Goal: Task Accomplishment & Management: Use online tool/utility

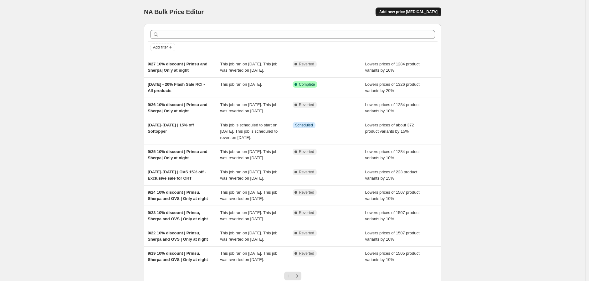
click at [406, 8] on button "Add new price [MEDICAL_DATA]" at bounding box center [409, 12] width 66 height 9
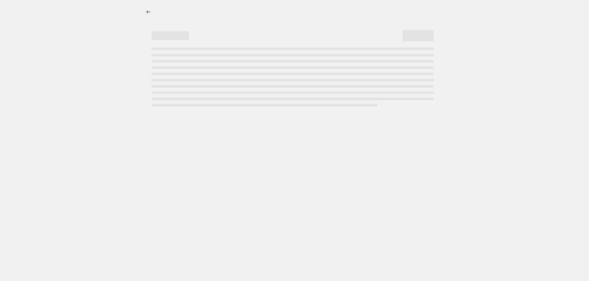
select select "percentage"
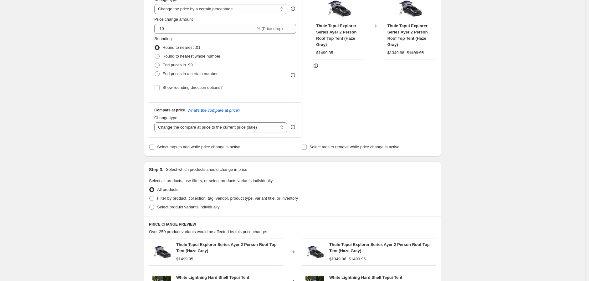
scroll to position [139, 0]
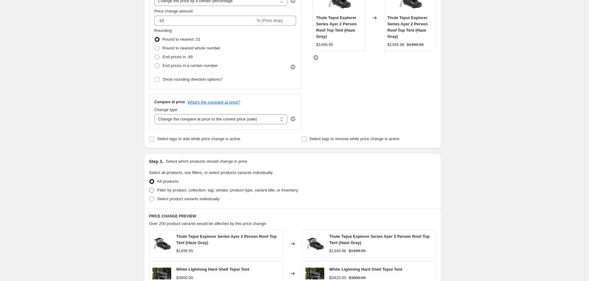
click at [186, 190] on span "Filter by product, collection, tag, vendor, product type, variant title, or inv…" at bounding box center [227, 190] width 141 height 5
click at [150, 188] on input "Filter by product, collection, tag, vendor, product type, variant title, or inv…" at bounding box center [149, 188] width 0 height 0
radio input "true"
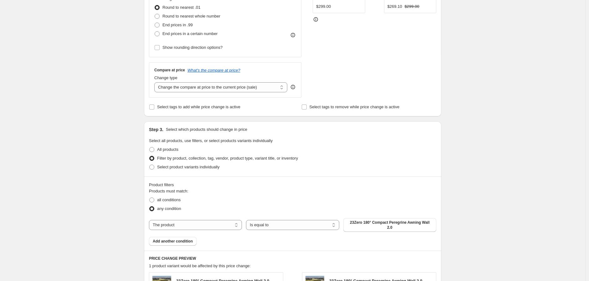
scroll to position [243, 0]
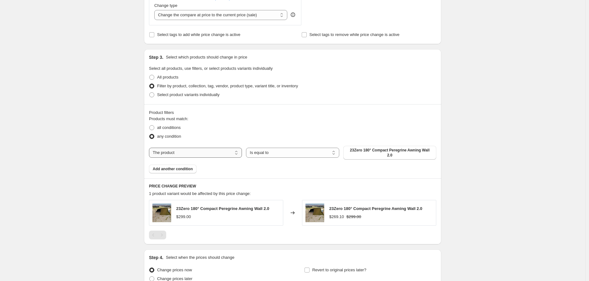
drag, startPoint x: 216, startPoint y: 151, endPoint x: 208, endPoint y: 157, distance: 9.8
click at [216, 151] on select "The product The product's collection The product's tag The product's vendor The…" at bounding box center [195, 153] width 93 height 10
select select "vendor"
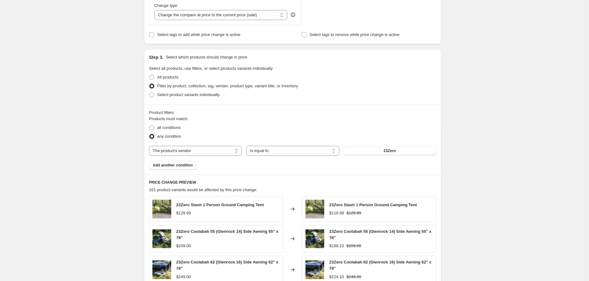
click at [381, 150] on button "23Zero" at bounding box center [390, 151] width 93 height 9
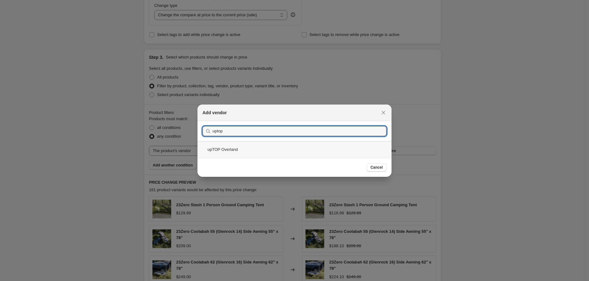
type input "uptop"
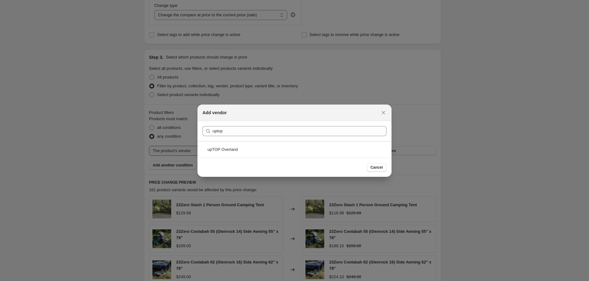
drag, startPoint x: 235, startPoint y: 150, endPoint x: 240, endPoint y: 148, distance: 4.7
click at [235, 149] on div "upTOP Overland" at bounding box center [295, 149] width 194 height 17
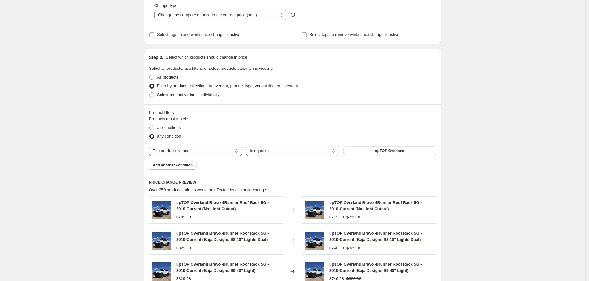
click at [479, 119] on div "Create new price change job. This page is ready Create new price change job Dra…" at bounding box center [293, 110] width 586 height 707
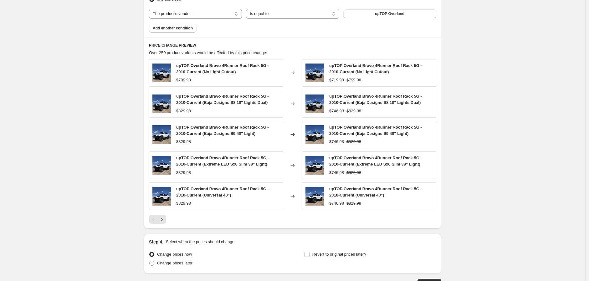
scroll to position [425, 0]
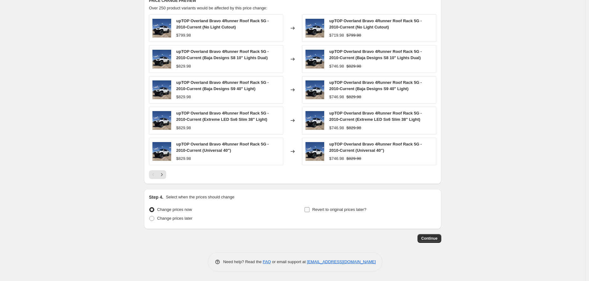
click at [328, 210] on span "Revert to original prices later?" at bounding box center [340, 209] width 54 height 5
click at [310, 210] on input "Revert to original prices later?" at bounding box center [307, 209] width 5 height 5
checkbox input "true"
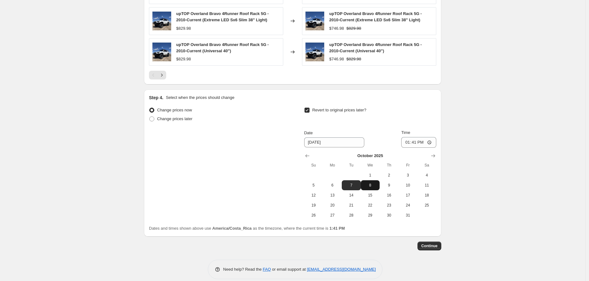
scroll to position [532, 0]
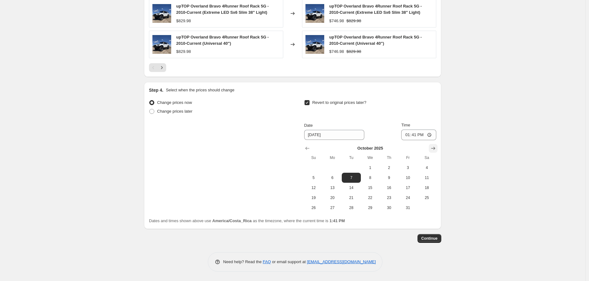
click at [434, 148] on icon "Show next month, November 2025" at bounding box center [434, 148] width 4 height 3
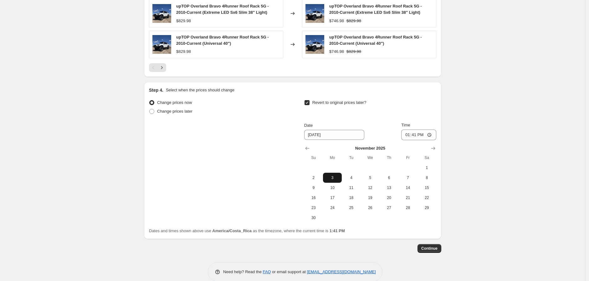
click at [333, 179] on span "3" at bounding box center [333, 177] width 14 height 5
type input "[DATE]"
click at [432, 136] on input "13:41" at bounding box center [419, 135] width 35 height 11
type input "08:00"
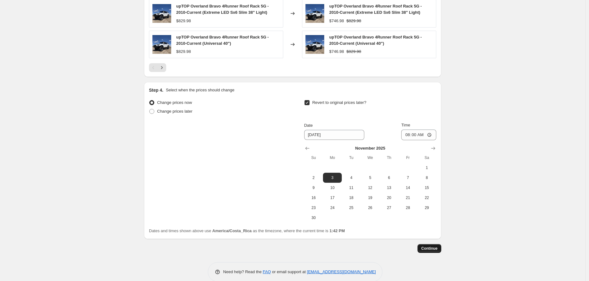
click at [429, 245] on button "Continue" at bounding box center [430, 248] width 24 height 9
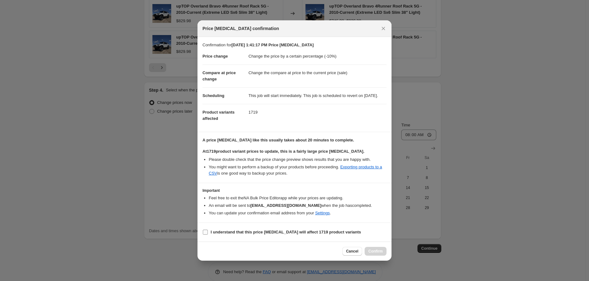
click at [268, 235] on b "I understand that this price [MEDICAL_DATA] will affect 1719 product variants" at bounding box center [286, 232] width 151 height 5
click at [208, 235] on input "I understand that this price [MEDICAL_DATA] will affect 1719 product variants" at bounding box center [205, 232] width 5 height 5
checkbox input "true"
click at [373, 254] on span "Confirm" at bounding box center [376, 251] width 14 height 5
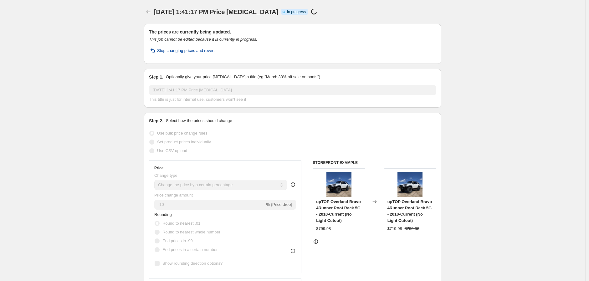
click at [209, 49] on span "Stop changing prices and revert" at bounding box center [186, 51] width 58 height 6
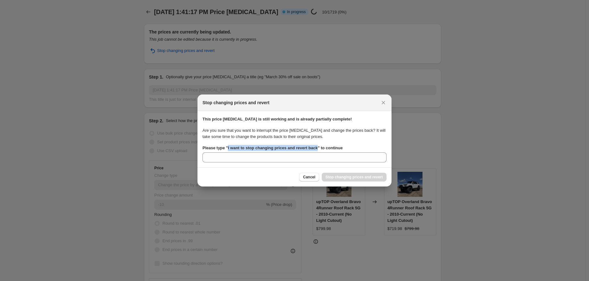
drag, startPoint x: 320, startPoint y: 148, endPoint x: 228, endPoint y: 148, distance: 91.8
click at [228, 148] on b "Please type " I want to stop changing prices and revert back " to continue" at bounding box center [273, 148] width 140 height 5
copy b "I want to stop changing prices and revert back"
click at [236, 162] on input "Please type " I want to stop changing prices and revert back " to continue" at bounding box center [295, 158] width 184 height 10
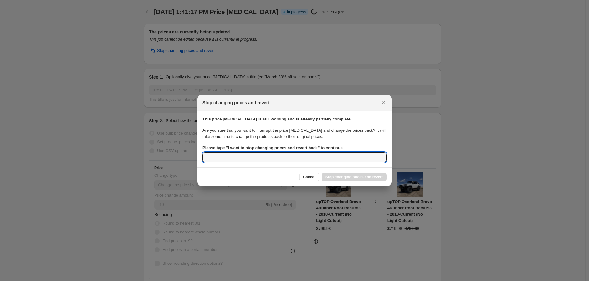
paste input "I want to stop changing prices and revert back"
type input "I want to stop changing prices and revert back"
click at [340, 179] on span "Stop changing prices and revert" at bounding box center [354, 177] width 57 height 5
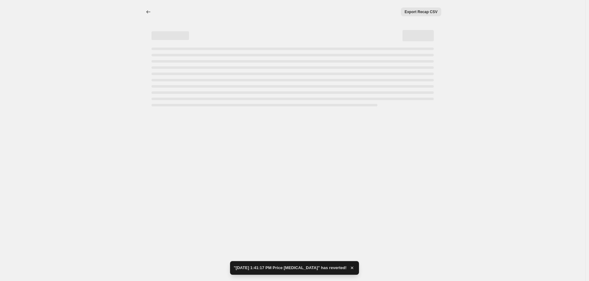
select select "percentage"
select select "vendor"
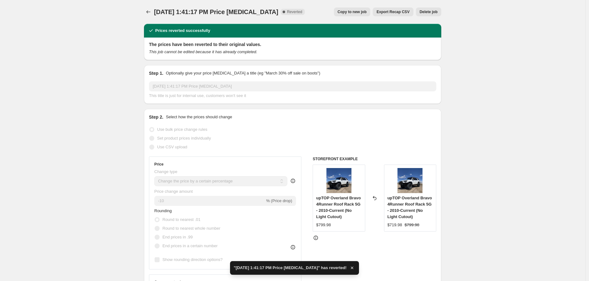
click at [353, 12] on span "Copy to new job" at bounding box center [352, 11] width 29 height 5
select select "percentage"
select select "vendor"
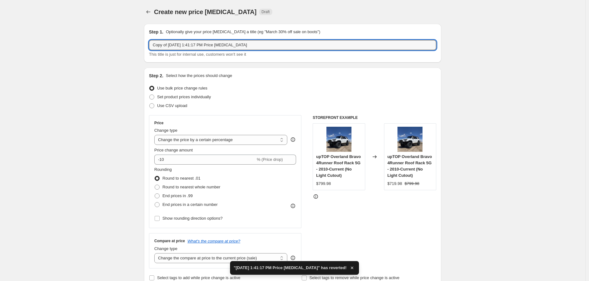
drag, startPoint x: 171, startPoint y: 45, endPoint x: 118, endPoint y: 47, distance: 53.3
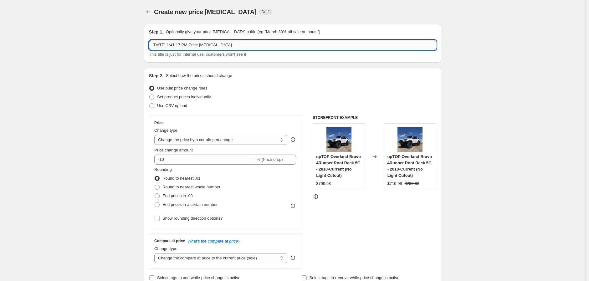
drag, startPoint x: 271, startPoint y: 43, endPoint x: 169, endPoint y: 42, distance: 102.4
click at [169, 42] on input "[DATE] 1:41:17 PM Price [MEDICAL_DATA]" at bounding box center [293, 45] width 288 height 10
click at [169, 43] on input "Sep 30- 10% off upTOP" at bounding box center [293, 45] width 288 height 10
click at [170, 45] on input "Sep 30 - 10% off upTOP" at bounding box center [293, 45] width 288 height 10
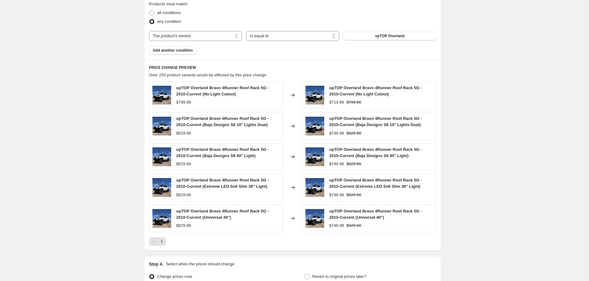
scroll to position [425, 0]
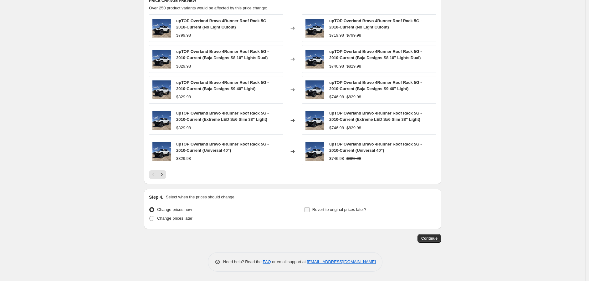
type input "Sep 30 - November 10% off upTOP"
click at [330, 210] on span "Revert to original prices later?" at bounding box center [340, 209] width 54 height 5
click at [310, 210] on input "Revert to original prices later?" at bounding box center [307, 209] width 5 height 5
checkbox input "true"
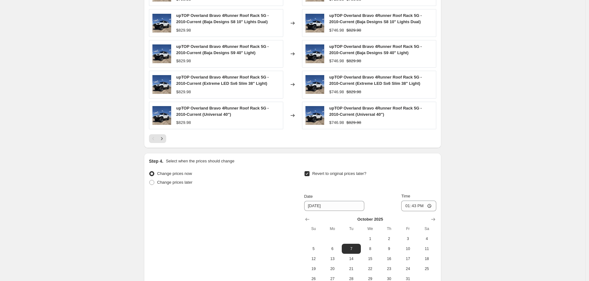
scroll to position [495, 0]
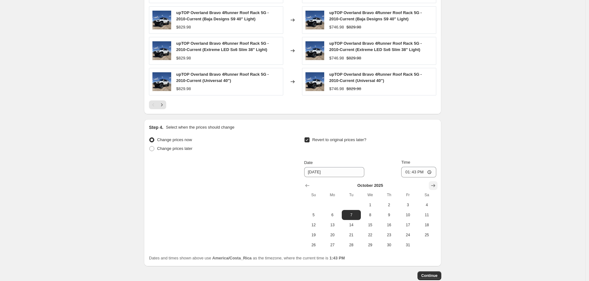
click at [436, 185] on icon "Show next month, November 2025" at bounding box center [434, 185] width 4 height 3
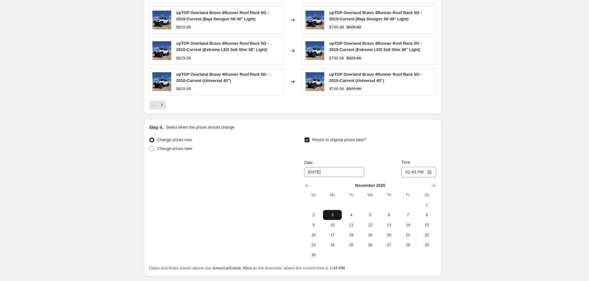
click at [331, 216] on span "3" at bounding box center [333, 215] width 14 height 5
type input "[DATE]"
click at [433, 172] on input "13:43" at bounding box center [419, 172] width 35 height 11
type input "08:00"
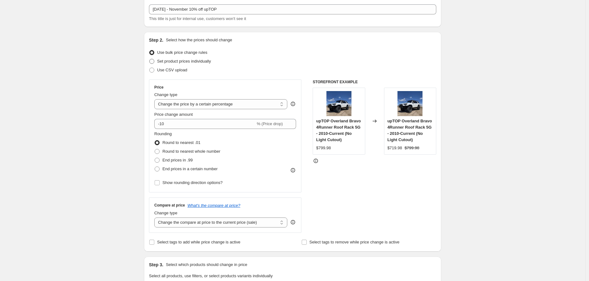
scroll to position [0, 0]
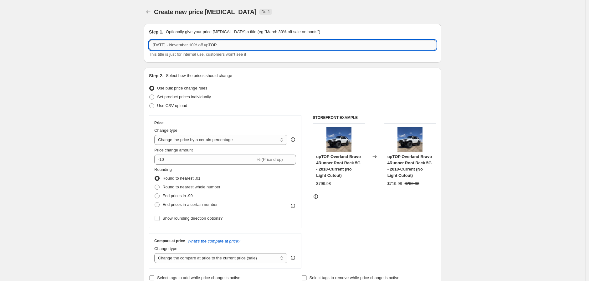
click at [173, 47] on input "Sep 30 - November 10% off upTOP" at bounding box center [293, 45] width 288 height 10
drag, startPoint x: 192, startPoint y: 44, endPoint x: 200, endPoint y: 49, distance: 9.1
click at [192, 44] on input "Sep 30 - November 10% off upTOP" at bounding box center [293, 45] width 288 height 10
type input "[DATE] - [DATE] | 10% off upTOP"
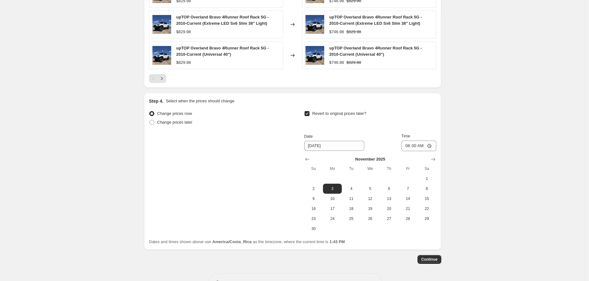
scroll to position [522, 0]
click at [426, 256] on button "Continue" at bounding box center [430, 259] width 24 height 9
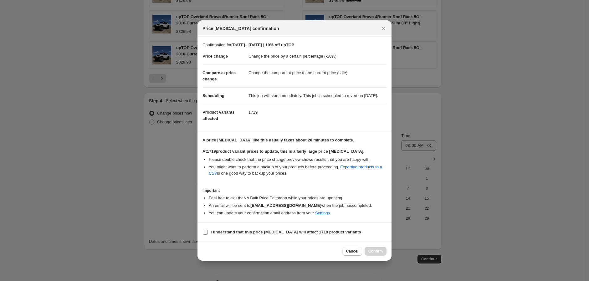
click at [242, 235] on b "I understand that this price [MEDICAL_DATA] will affect 1719 product variants" at bounding box center [286, 232] width 151 height 5
click at [208, 235] on input "I understand that this price [MEDICAL_DATA] will affect 1719 product variants" at bounding box center [205, 232] width 5 height 5
checkbox input "true"
click at [373, 254] on span "Confirm" at bounding box center [376, 251] width 14 height 5
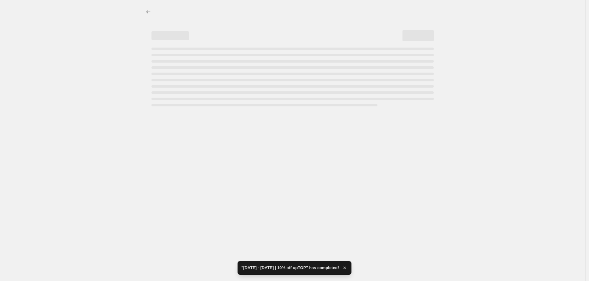
select select "percentage"
select select "vendor"
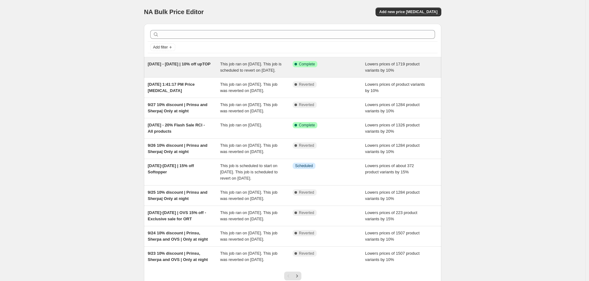
click at [186, 61] on div "[DATE] - [DATE] | 10% off upTOP" at bounding box center [184, 67] width 73 height 13
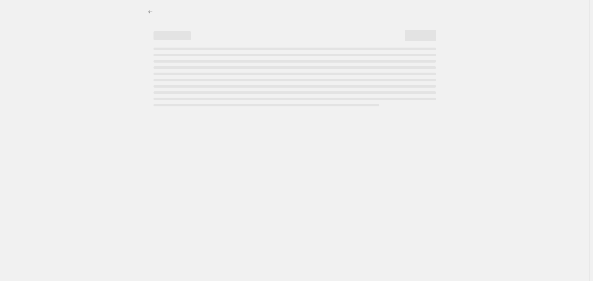
select select "percentage"
select select "vendor"
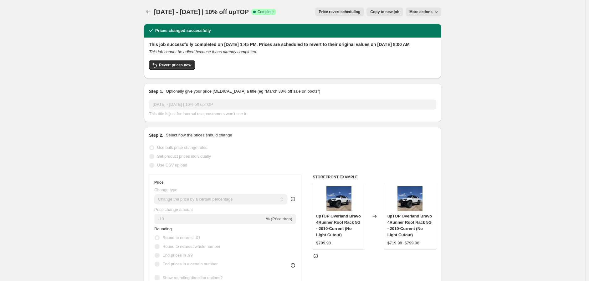
click at [427, 12] on span "More actions" at bounding box center [421, 11] width 23 height 5
click at [431, 10] on span "More actions" at bounding box center [421, 11] width 23 height 5
click at [168, 67] on button "Revert prices now" at bounding box center [172, 65] width 46 height 10
checkbox input "false"
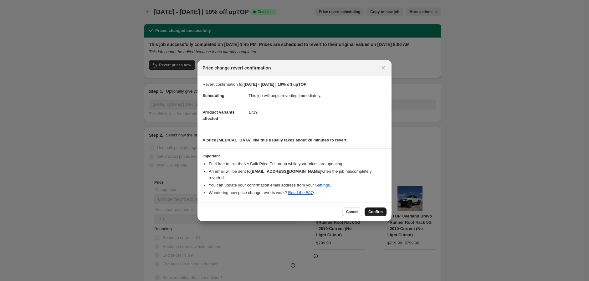
click at [379, 210] on span "Confirm" at bounding box center [376, 212] width 14 height 5
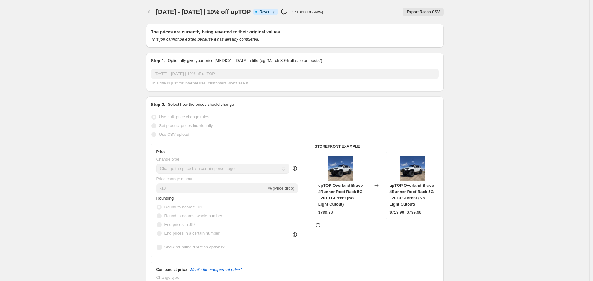
select select "percentage"
select select "vendor"
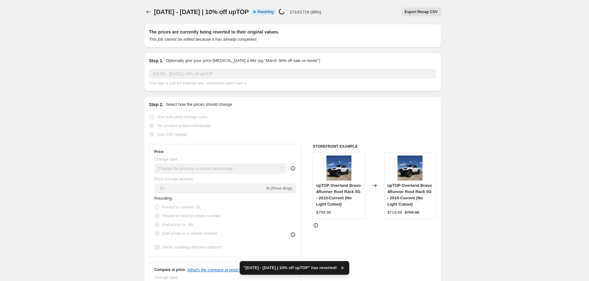
checkbox input "true"
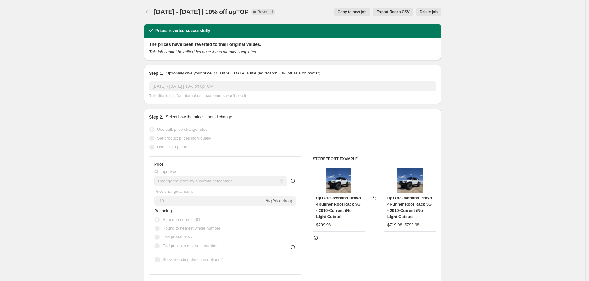
click at [357, 10] on span "Copy to new job" at bounding box center [352, 11] width 29 height 5
select select "percentage"
select select "vendor"
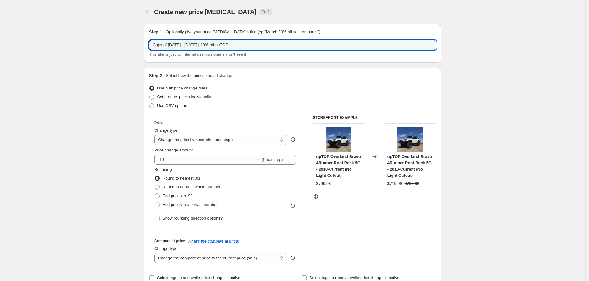
drag, startPoint x: 172, startPoint y: 46, endPoint x: 82, endPoint y: 46, distance: 90.2
drag, startPoint x: 196, startPoint y: 47, endPoint x: 173, endPoint y: 43, distance: 23.5
click at [173, 43] on input "[DATE] - [DATE] | 10% off upTOP" at bounding box center [293, 45] width 288 height 10
drag, startPoint x: 179, startPoint y: 45, endPoint x: 191, endPoint y: 47, distance: 12.0
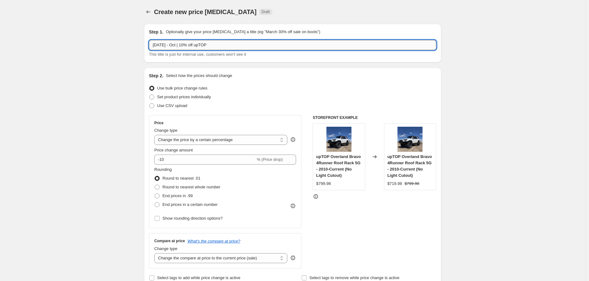
click at [180, 45] on input "[DATE] - Oct | 10% off upTOP" at bounding box center [293, 45] width 288 height 10
click at [179, 45] on input "[DATE] - Oct | 10% off upTOP" at bounding box center [293, 45] width 288 height 10
type input "[DATE] - [DATE] | 10% off upTOP"
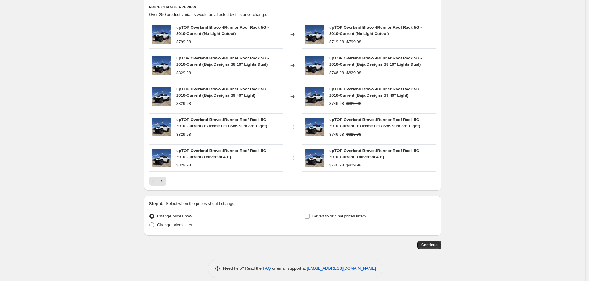
scroll to position [425, 0]
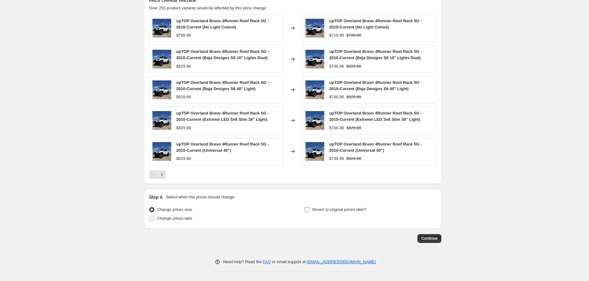
click at [318, 210] on span "Revert to original prices later?" at bounding box center [340, 209] width 54 height 5
click at [310, 210] on input "Revert to original prices later?" at bounding box center [307, 209] width 5 height 5
checkbox input "true"
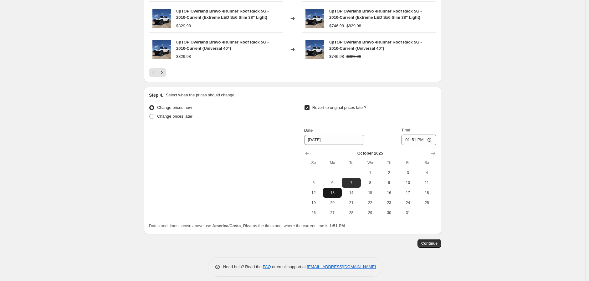
scroll to position [530, 0]
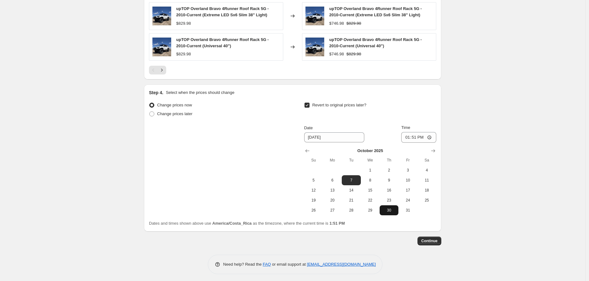
click at [393, 210] on span "30" at bounding box center [389, 210] width 14 height 5
type input "[DATE]"
click at [431, 137] on input "13:51" at bounding box center [419, 137] width 35 height 11
type input "19:00"
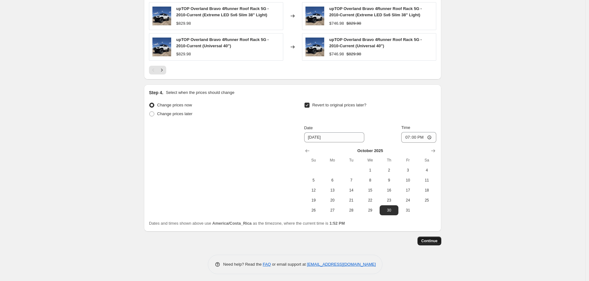
click at [428, 242] on span "Continue" at bounding box center [430, 241] width 16 height 5
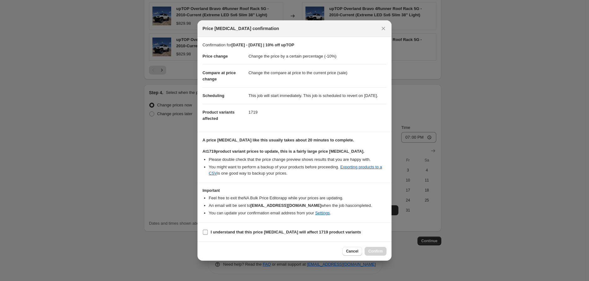
click at [227, 235] on b "I understand that this price [MEDICAL_DATA] will affect 1719 product variants" at bounding box center [286, 232] width 151 height 5
click at [208, 235] on input "I understand that this price [MEDICAL_DATA] will affect 1719 product variants" at bounding box center [205, 232] width 5 height 5
checkbox input "true"
click at [374, 252] on span "Confirm" at bounding box center [376, 251] width 14 height 5
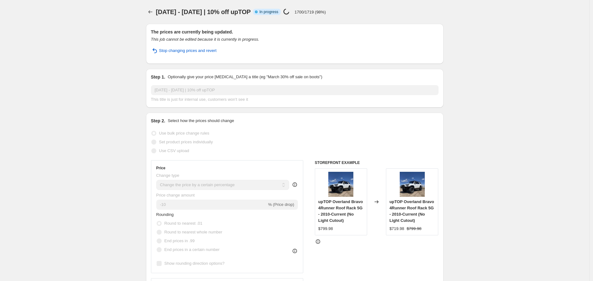
select select "percentage"
select select "vendor"
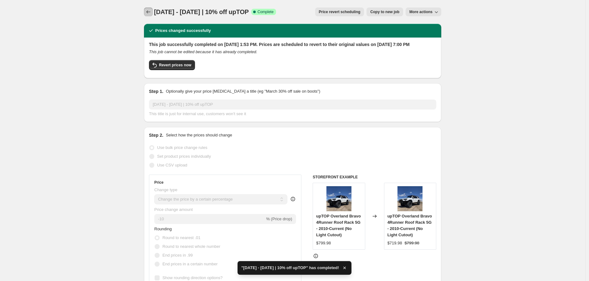
click at [149, 13] on icon "Price change jobs" at bounding box center [148, 12] width 6 height 6
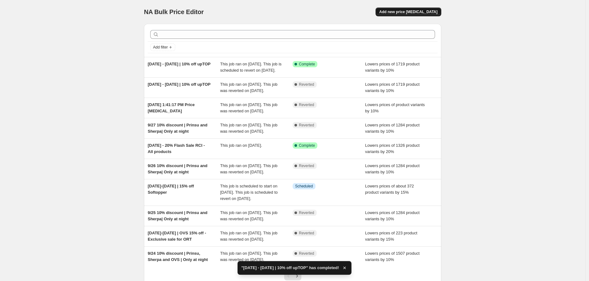
click at [401, 10] on span "Add new price [MEDICAL_DATA]" at bounding box center [409, 11] width 58 height 5
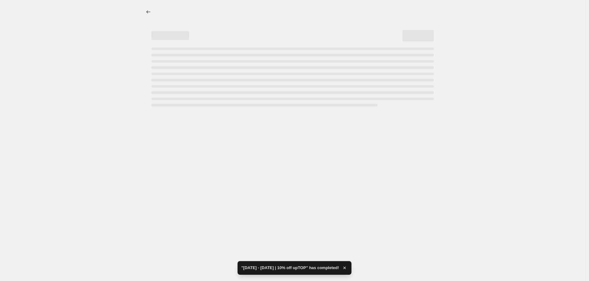
select select "percentage"
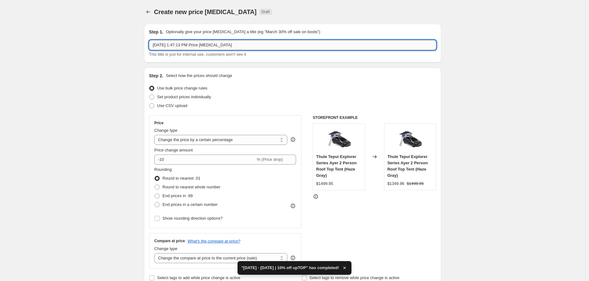
click at [252, 45] on input "[DATE] 1:47:13 PM Price [MEDICAL_DATA]" at bounding box center [293, 45] width 288 height 10
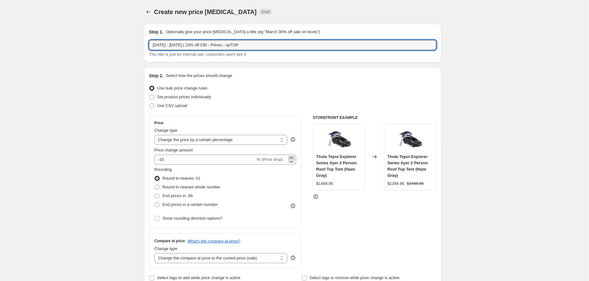
type input "[DATE] - [DATE] | 15% off CBI - Prinsu - upTOP"
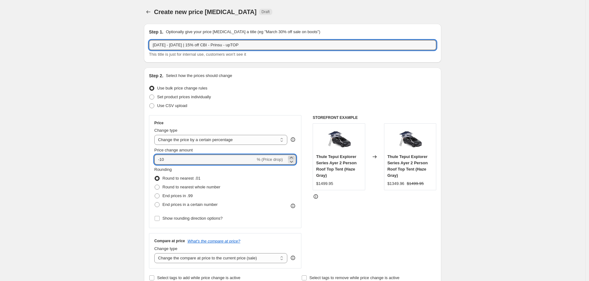
click at [291, 155] on icon at bounding box center [291, 158] width 6 height 6
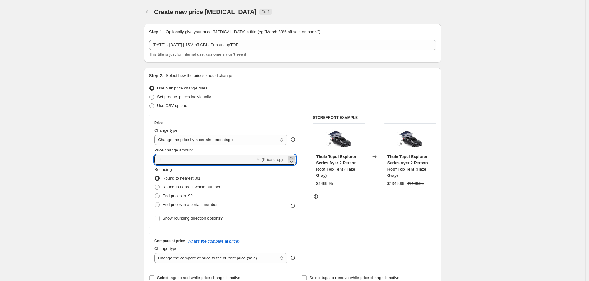
click at [291, 155] on icon at bounding box center [291, 158] width 6 height 6
click at [293, 161] on icon at bounding box center [291, 161] width 6 height 6
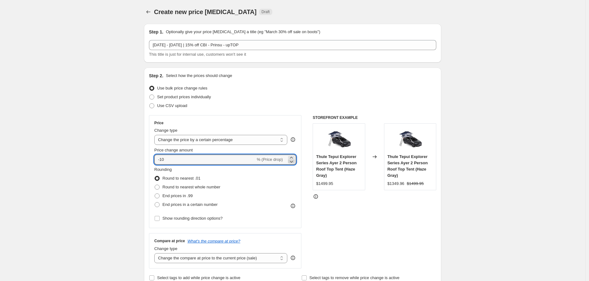
click at [293, 161] on icon at bounding box center [291, 161] width 6 height 6
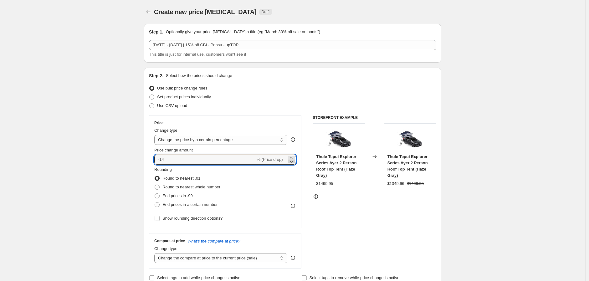
type input "-15"
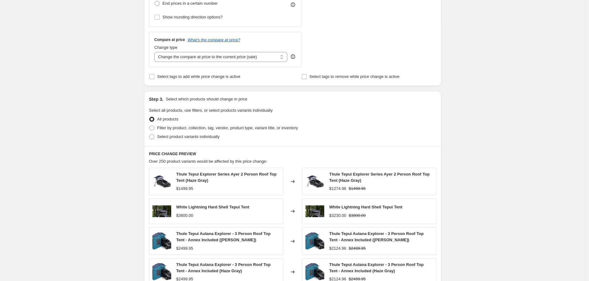
scroll to position [209, 0]
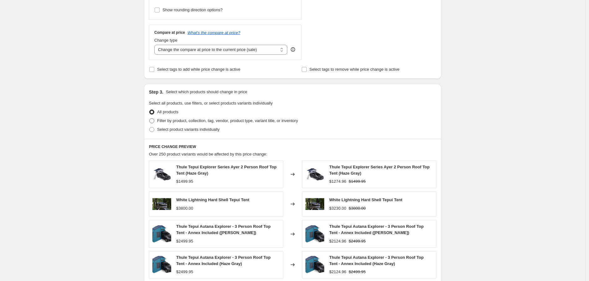
click at [208, 120] on span "Filter by product, collection, tag, vendor, product type, variant title, or inv…" at bounding box center [227, 120] width 141 height 5
click at [150, 119] on input "Filter by product, collection, tag, vendor, product type, variant title, or inv…" at bounding box center [149, 118] width 0 height 0
radio input "true"
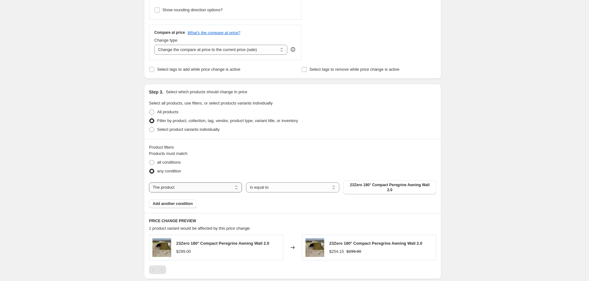
click at [222, 187] on select "The product The product's collection The product's tag The product's vendor The…" at bounding box center [195, 188] width 93 height 10
select select "vendor"
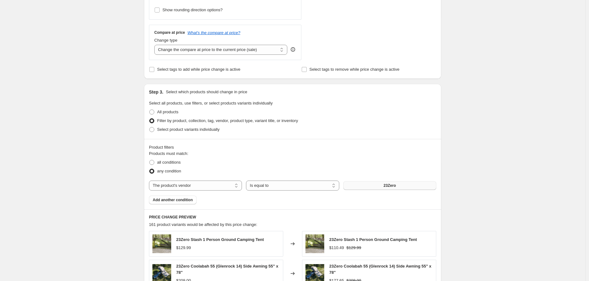
click at [388, 184] on span "23Zero" at bounding box center [390, 185] width 12 height 5
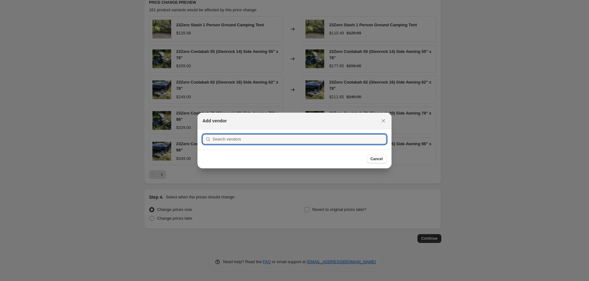
scroll to position [0, 0]
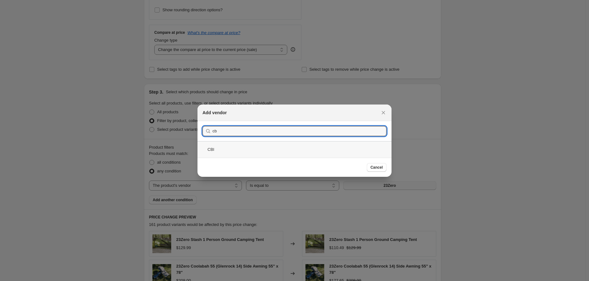
type input "cb"
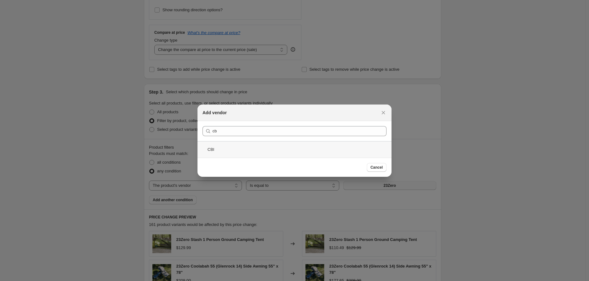
click at [232, 148] on div "CBI" at bounding box center [295, 149] width 194 height 17
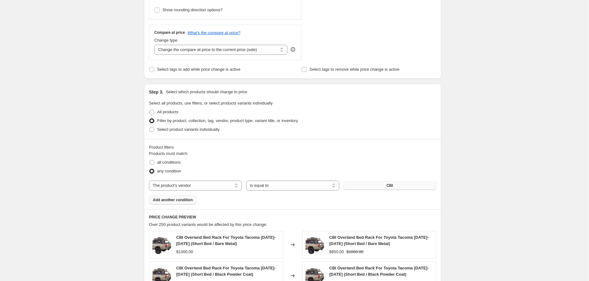
click at [187, 198] on span "Add another condition" at bounding box center [173, 200] width 40 height 5
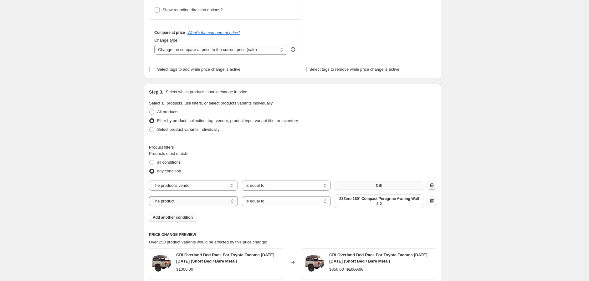
click at [230, 204] on select "The product The product's collection The product's tag The product's vendor The…" at bounding box center [193, 201] width 89 height 10
select select "vendor"
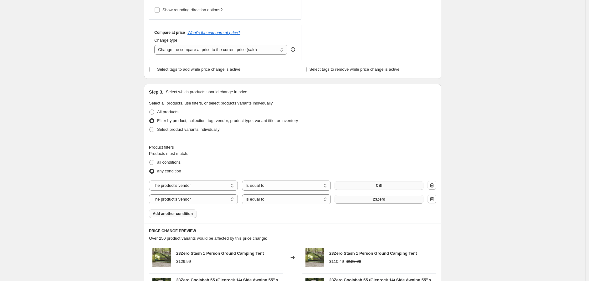
click at [373, 201] on button "23Zero" at bounding box center [379, 199] width 89 height 9
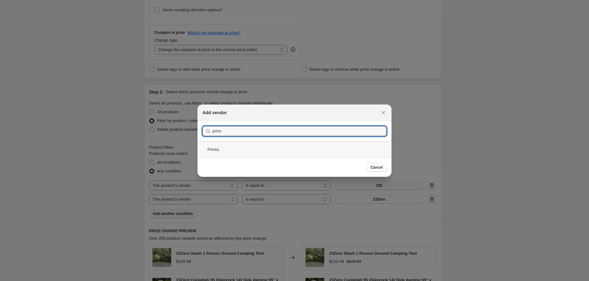
type input "prins"
click at [230, 151] on div "Prinsu" at bounding box center [295, 149] width 194 height 17
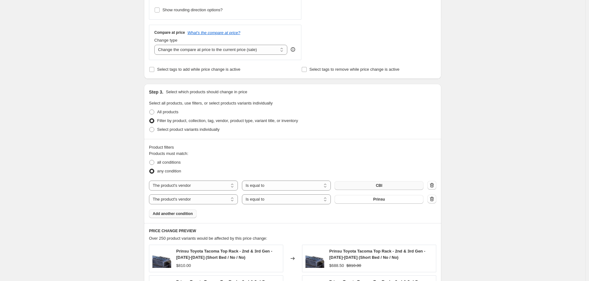
click at [176, 214] on span "Add another condition" at bounding box center [173, 213] width 40 height 5
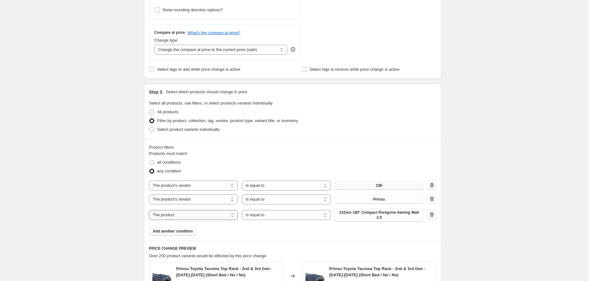
click at [183, 217] on select "The product The product's collection The product's tag The product's vendor The…" at bounding box center [193, 215] width 89 height 10
select select "vendor"
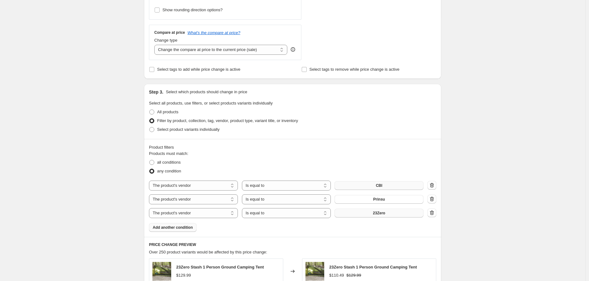
click at [374, 214] on button "23Zero" at bounding box center [379, 213] width 89 height 9
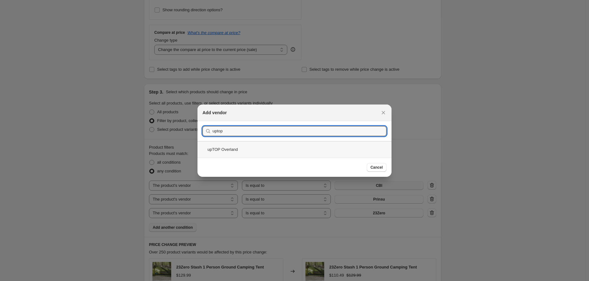
type input "uptop"
click at [234, 151] on div "upTOP Overland" at bounding box center [295, 149] width 194 height 17
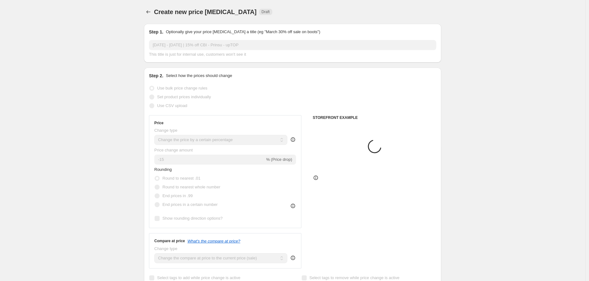
scroll to position [209, 0]
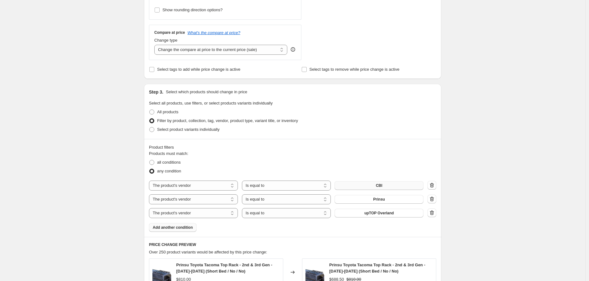
click at [88, 214] on div "Create new price [MEDICAL_DATA]. This page is ready Create new price [MEDICAL_D…" at bounding box center [293, 158] width 586 height 734
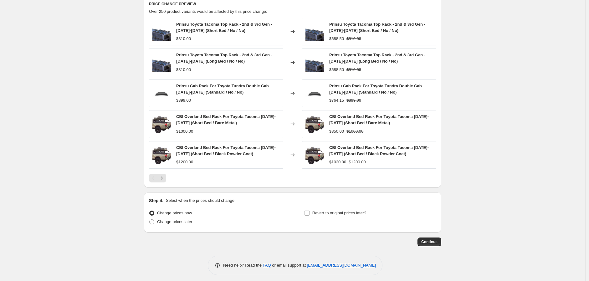
scroll to position [452, 0]
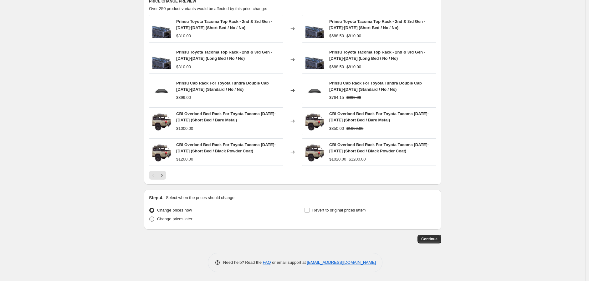
click at [192, 221] on span "Change prices later" at bounding box center [174, 219] width 35 height 5
click at [150, 217] on input "Change prices later" at bounding box center [149, 217] width 0 height 0
radio input "true"
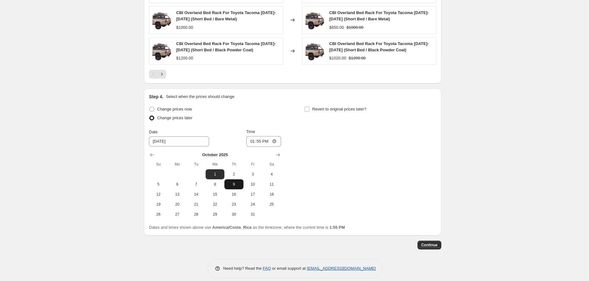
scroll to position [560, 0]
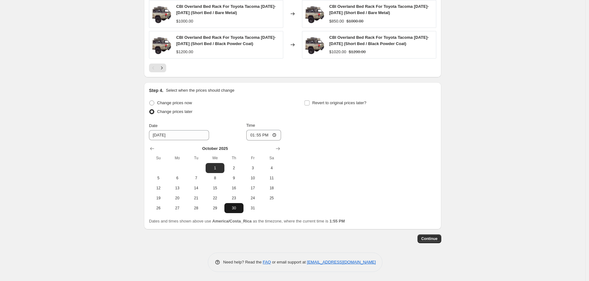
click at [237, 209] on span "30" at bounding box center [234, 208] width 14 height 5
type input "[DATE]"
click at [276, 135] on input "13:55" at bounding box center [264, 135] width 35 height 11
type input "19:55"
click at [303, 128] on div "Change prices now Change prices later Date [DATE] Time 19:55 [DATE] Su Mo Tu We…" at bounding box center [293, 156] width 288 height 115
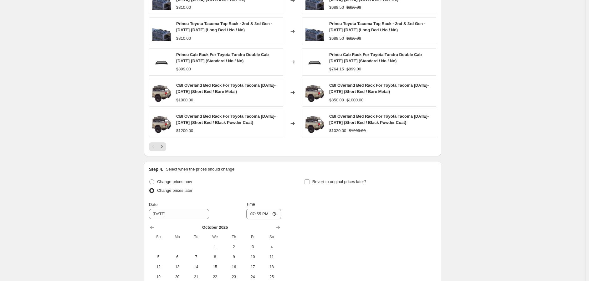
scroll to position [557, 0]
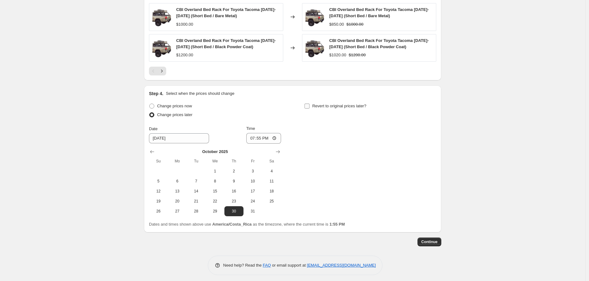
click at [317, 106] on span "Revert to original prices later?" at bounding box center [340, 106] width 54 height 5
click at [310, 106] on input "Revert to original prices later?" at bounding box center [307, 106] width 5 height 5
checkbox input "true"
click at [433, 152] on icon "Show next month, November 2025" at bounding box center [433, 152] width 6 height 6
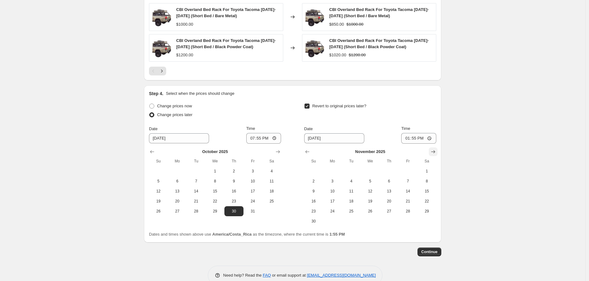
click at [434, 152] on icon "Show next month, December 2025" at bounding box center [434, 151] width 4 height 3
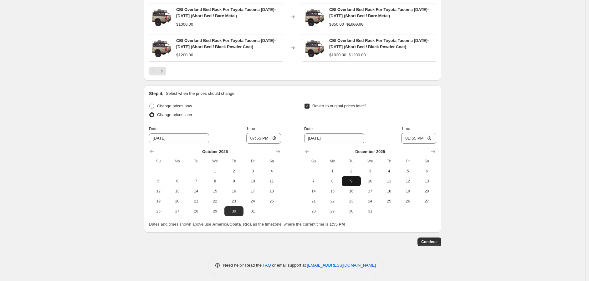
click at [352, 182] on span "9" at bounding box center [352, 181] width 14 height 5
type input "[DATE]"
click at [431, 138] on input "13:55" at bounding box center [419, 138] width 35 height 11
type input "12:55"
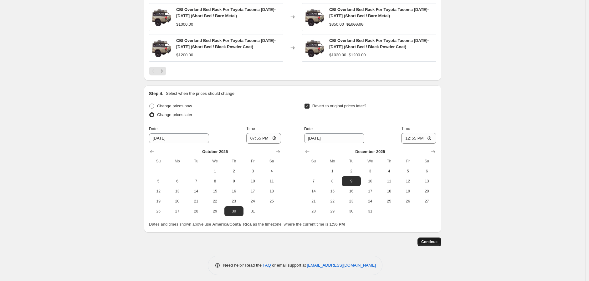
click at [439, 238] on button "Continue" at bounding box center [430, 242] width 24 height 9
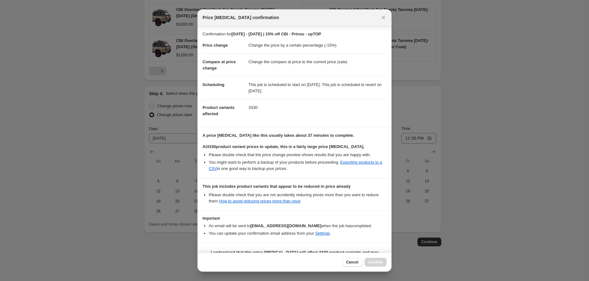
scroll to position [22, 0]
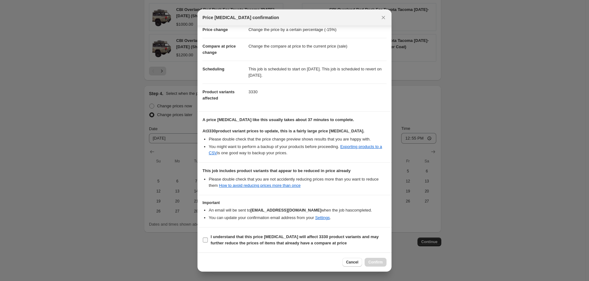
click at [205, 241] on input "I understand that this price [MEDICAL_DATA] will affect 3330 product variants a…" at bounding box center [205, 240] width 5 height 5
checkbox input "true"
click at [378, 263] on span "Confirm" at bounding box center [376, 262] width 14 height 5
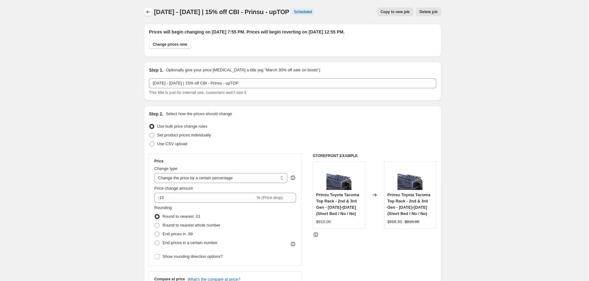
click at [152, 12] on icon "Price change jobs" at bounding box center [148, 12] width 6 height 6
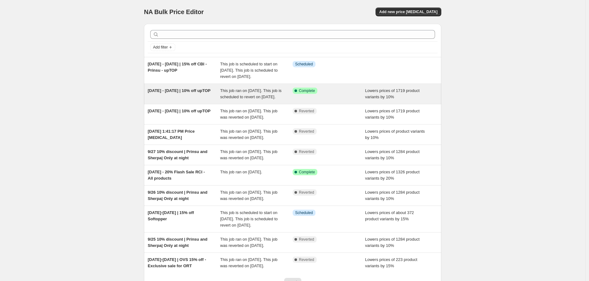
click at [184, 93] on span "[DATE] - [DATE] | 10% off upTOP" at bounding box center [179, 90] width 63 height 5
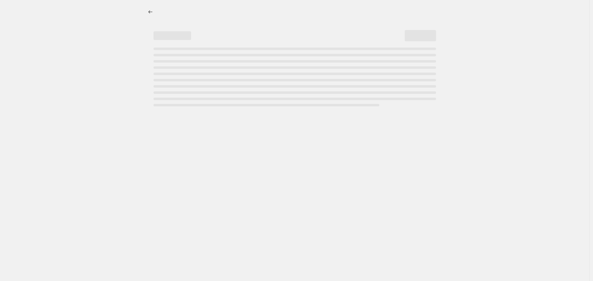
select select "percentage"
select select "vendor"
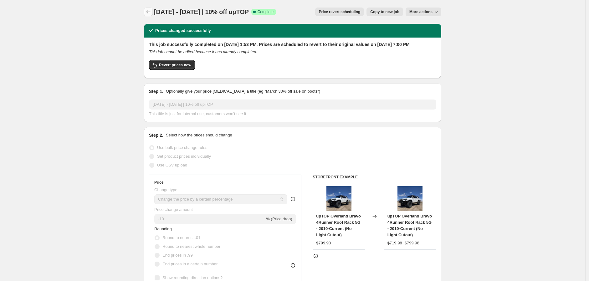
click at [149, 11] on icon "Price change jobs" at bounding box center [149, 11] width 4 height 3
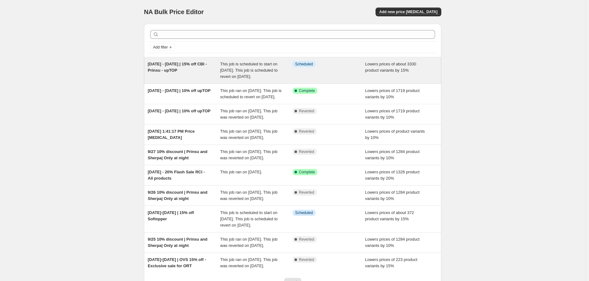
click at [188, 60] on div "[DATE] - [DATE] | 15% off CBI - Prinsu - upTOP This job is scheduled to start o…" at bounding box center [293, 70] width 298 height 26
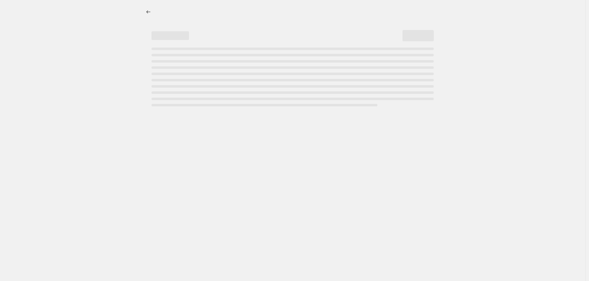
select select "percentage"
select select "vendor"
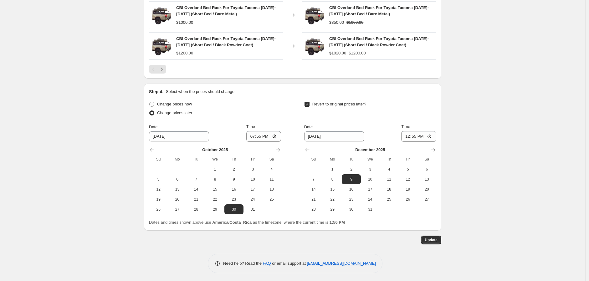
scroll to position [598, 0]
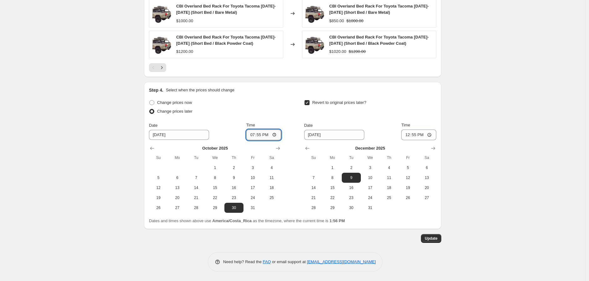
click at [258, 138] on input "19:55" at bounding box center [264, 135] width 35 height 11
click at [258, 135] on input "19:55" at bounding box center [264, 135] width 35 height 11
type input "19:30"
click at [433, 239] on span "Update" at bounding box center [431, 238] width 13 height 5
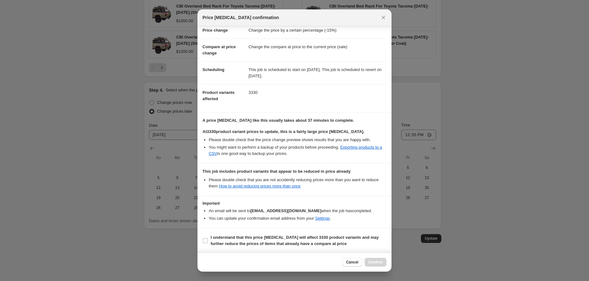
scroll to position [22, 0]
click at [207, 241] on input "I understand that this price [MEDICAL_DATA] will affect 3330 product variants a…" at bounding box center [205, 240] width 5 height 5
checkbox input "true"
click at [381, 263] on span "Confirm" at bounding box center [376, 262] width 14 height 5
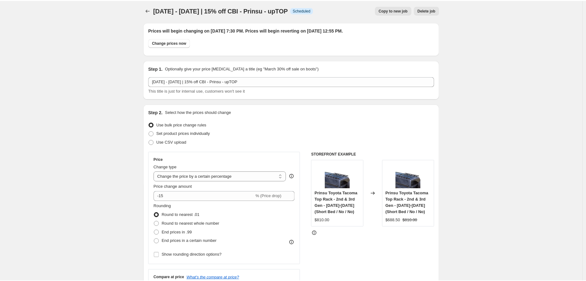
scroll to position [0, 0]
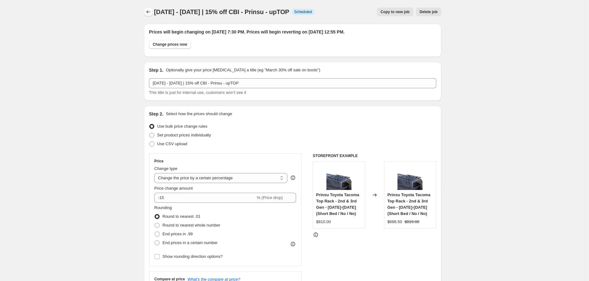
click at [149, 11] on icon "Price change jobs" at bounding box center [148, 12] width 6 height 6
